Goal: Information Seeking & Learning: Understand process/instructions

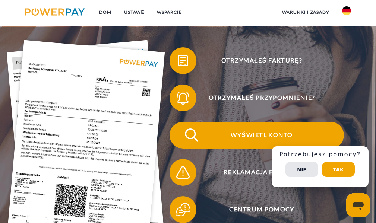
scroll to position [75, 0]
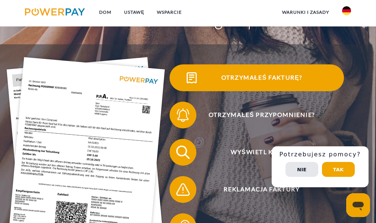
click at [252, 76] on font "Otrzymałeś fakturę?" at bounding box center [261, 77] width 81 height 7
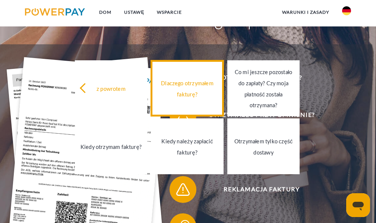
click at [198, 92] on font "Dlaczego otrzymałem fakturę?" at bounding box center [187, 88] width 53 height 18
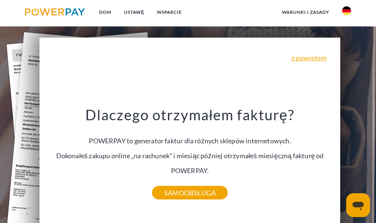
scroll to position [149, 0]
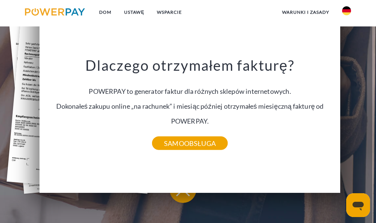
click at [357, 143] on div "Centrum pomocy" at bounding box center [256, 152] width 201 height 37
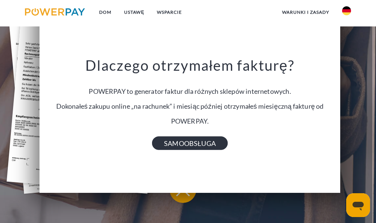
click at [211, 150] on link "SAMOOBSŁUGA" at bounding box center [190, 143] width 76 height 13
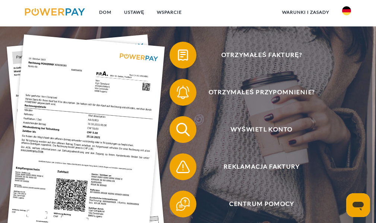
scroll to position [112, 0]
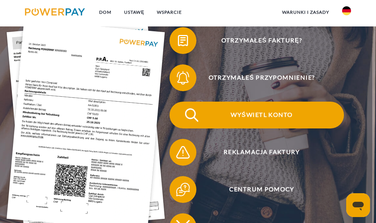
click at [279, 117] on font "Wyświetl konto" at bounding box center [262, 114] width 62 height 7
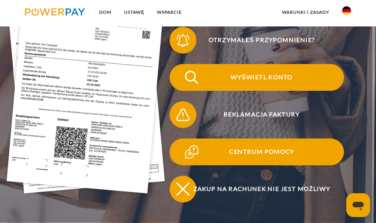
scroll to position [149, 0]
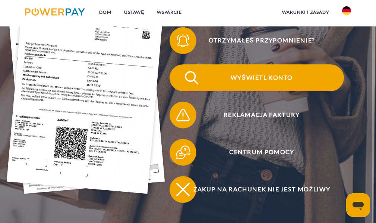
click at [299, 12] on font "warunki i zasady" at bounding box center [305, 12] width 47 height 6
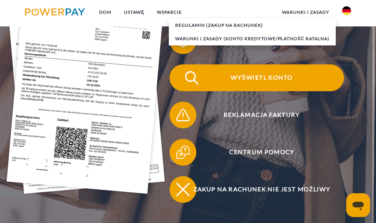
scroll to position [186, 0]
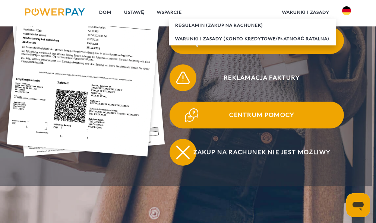
click at [260, 115] on font "Centrum pomocy" at bounding box center [261, 114] width 65 height 7
